Goal: Task Accomplishment & Management: Use online tool/utility

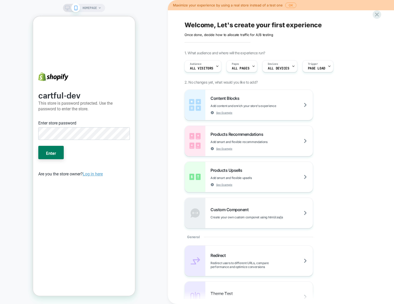
click at [110, 141] on div "Enter store password" at bounding box center [84, 131] width 96 height 26
click at [111, 124] on div "Enter store password" at bounding box center [84, 123] width 94 height 7
click at [97, 174] on link "Log in here" at bounding box center [93, 173] width 20 height 5
click at [114, 207] on div "cartful-dev This store is password protected. Use the password to enter the sto…" at bounding box center [84, 149] width 102 height 266
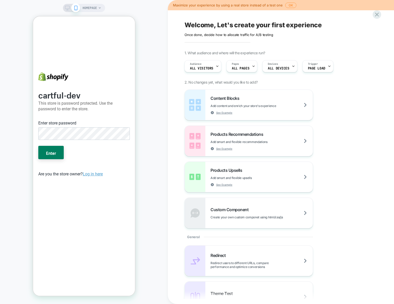
click at [96, 175] on link "Log in here" at bounding box center [93, 173] width 20 height 5
click at [104, 221] on div "cartful-dev This store is password protected. Use the password to enter the sto…" at bounding box center [84, 149] width 102 height 266
click at [148, 204] on div "HOMEPAGE" at bounding box center [84, 152] width 168 height 294
click at [132, 201] on div "cartful-dev This store is password protected. Use the password to enter the sto…" at bounding box center [84, 149] width 102 height 266
click at [38, 146] on button "Enter" at bounding box center [50, 152] width 25 height 13
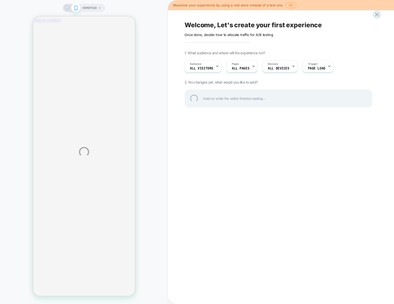
scroll to position [123, 0]
click at [257, 84] on div "HOMEPAGE Maximize your experience by using a real store instead of a test one O…" at bounding box center [197, 152] width 394 height 304
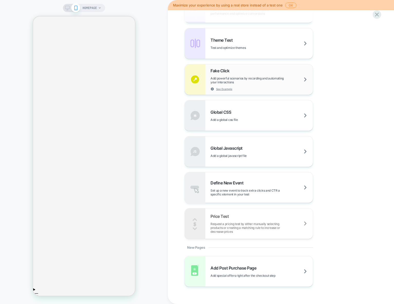
scroll to position [253, 0]
click at [380, 14] on icon at bounding box center [377, 14] width 7 height 7
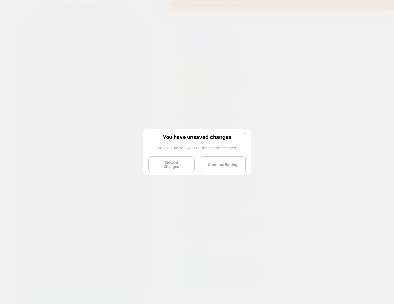
click at [246, 134] on img at bounding box center [245, 133] width 3 height 3
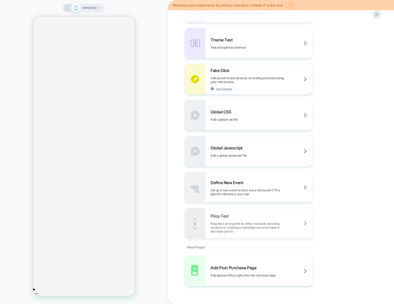
click at [288, 6] on button "OK" at bounding box center [290, 5] width 11 height 5
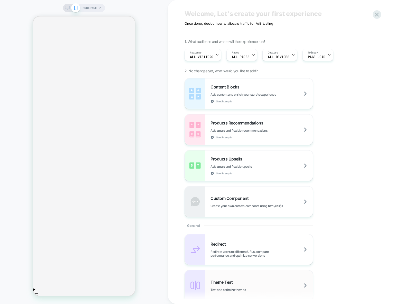
scroll to position [12, 0]
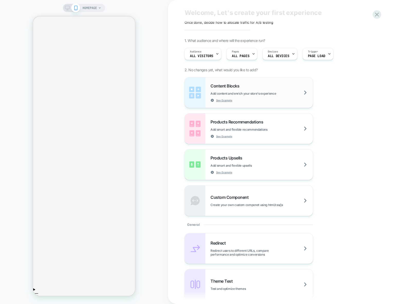
click at [241, 90] on div "Content Blocks Add content and enrich your store's experience See Example" at bounding box center [262, 92] width 102 height 19
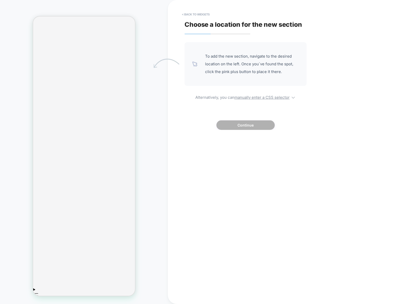
click at [226, 62] on span "To add the new section, navigate to the desired location on the left. Once you`…" at bounding box center [252, 63] width 94 height 23
click at [239, 62] on span "To add the new section, navigate to the desired location on the left. Once you`…" at bounding box center [252, 63] width 94 height 23
click at [270, 98] on u "manually enter a CSS selector" at bounding box center [261, 97] width 55 height 5
select select "*******"
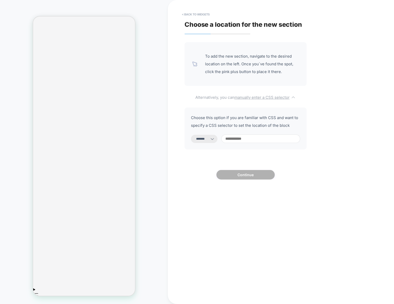
click at [270, 98] on u "manually enter a CSS selector" at bounding box center [261, 97] width 55 height 5
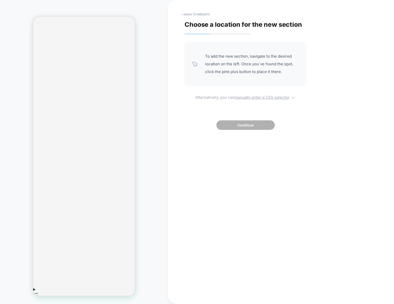
click at [270, 98] on u "manually enter a CSS selector" at bounding box center [261, 97] width 55 height 5
select select "*******"
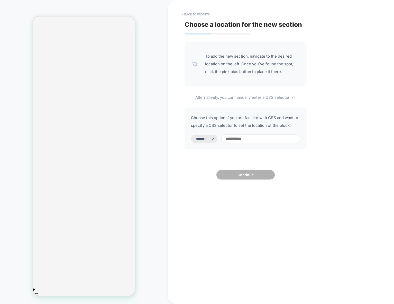
click at [257, 138] on input at bounding box center [260, 138] width 79 height 8
click at [257, 130] on div "**********" at bounding box center [246, 128] width 122 height 42
click at [215, 139] on icon at bounding box center [212, 138] width 5 height 5
click at [244, 189] on div "**********" at bounding box center [278, 152] width 193 height 294
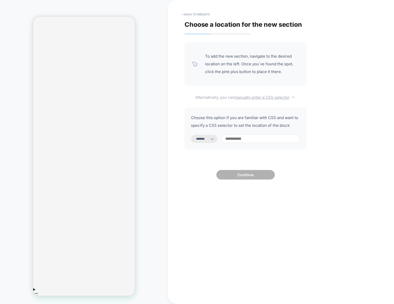
click at [257, 96] on u "manually enter a CSS selector" at bounding box center [261, 97] width 55 height 5
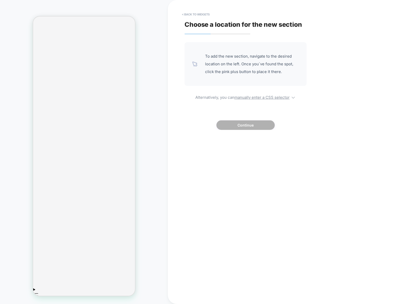
click at [211, 37] on div "Choose a location for the new section To add the new section, navigate to the d…" at bounding box center [278, 152] width 193 height 294
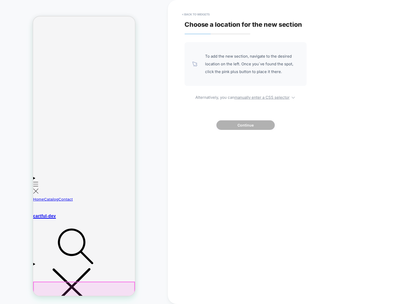
scroll to position [103, 0]
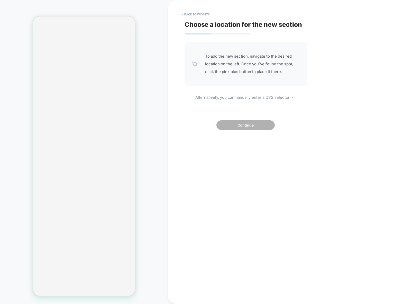
click at [206, 52] on div "To add the new section, navigate to the desired location on the left. Once you`…" at bounding box center [246, 64] width 122 height 44
